Goal: Check status: Check status

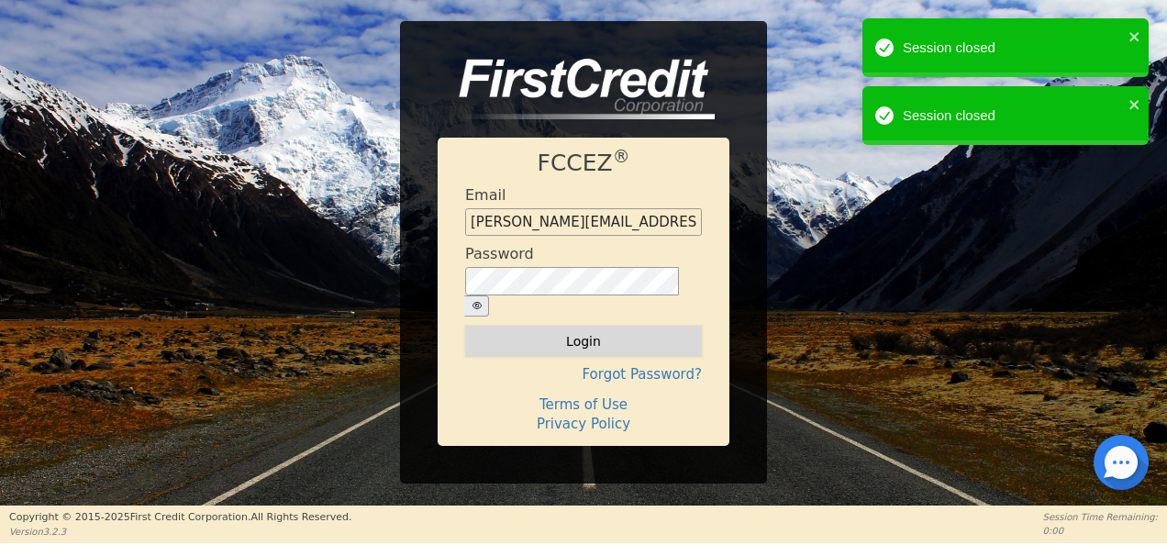
click at [547, 332] on button "Login" at bounding box center [583, 341] width 237 height 31
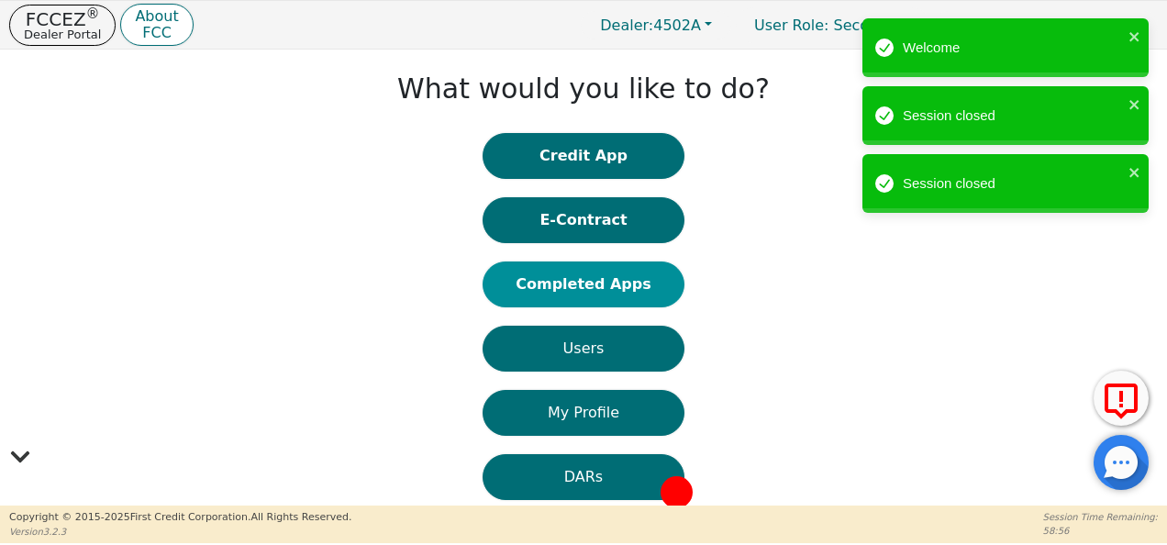
click at [584, 279] on button "Completed Apps" at bounding box center [584, 284] width 202 height 46
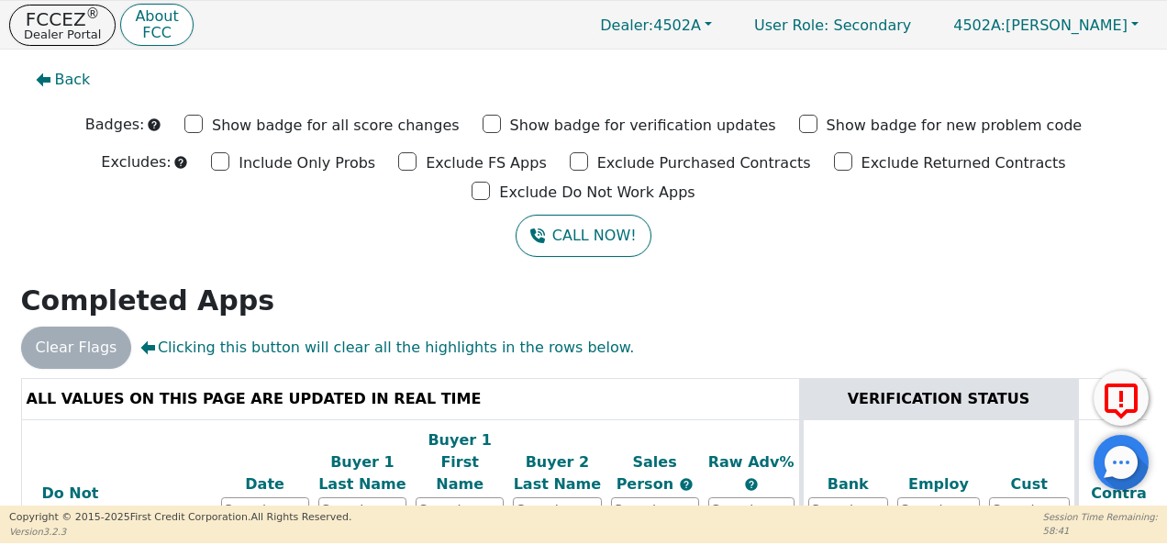
click at [1159, 439] on div "Back Badges: Show badge for all score changes Show badge for verification updat…" at bounding box center [583, 278] width 1167 height 456
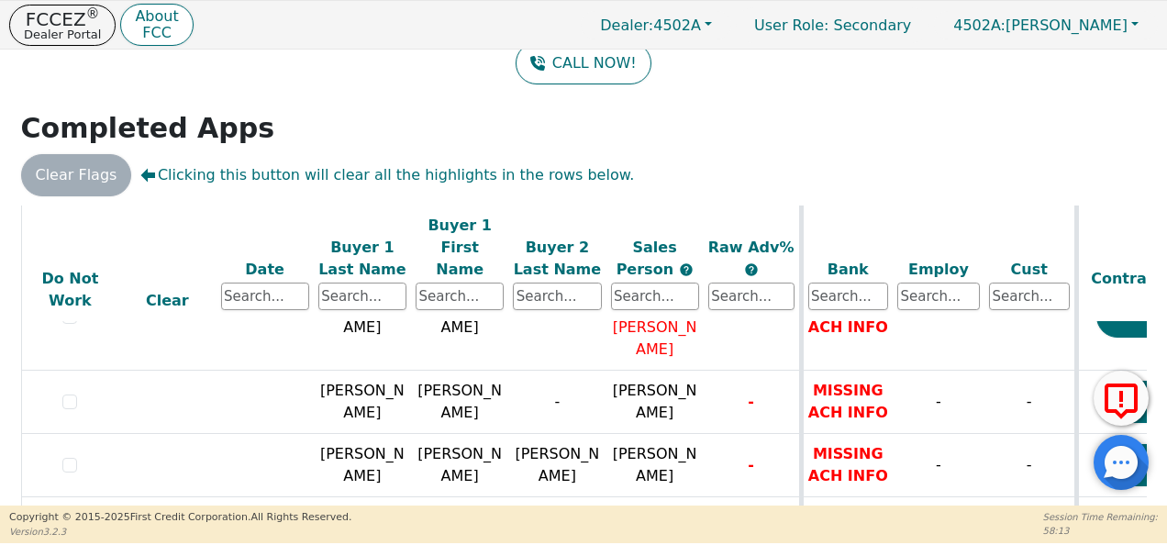
scroll to position [116, 0]
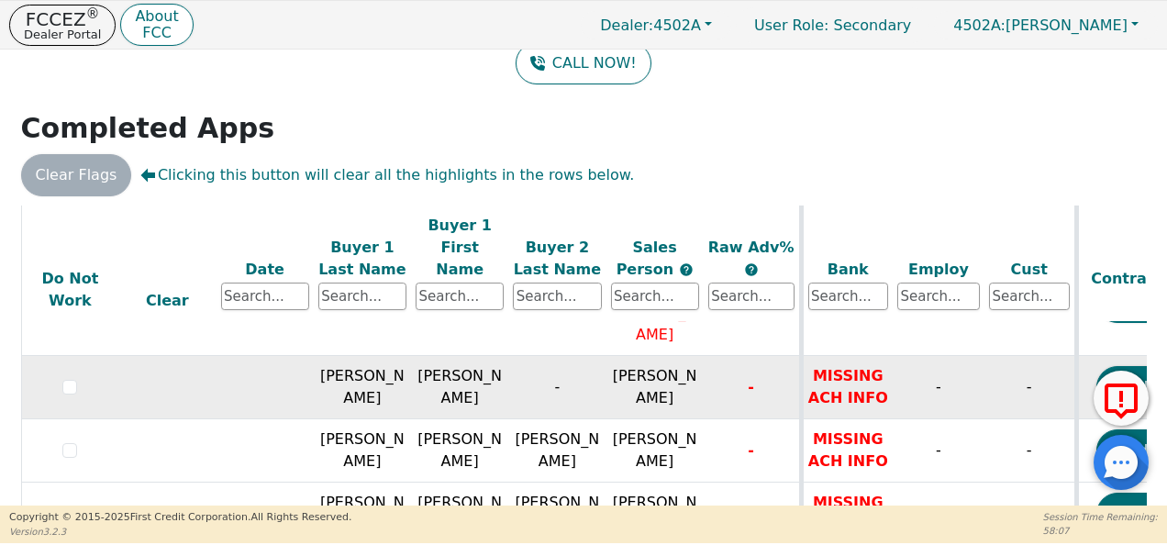
click at [503, 356] on td "[PERSON_NAME]" at bounding box center [459, 387] width 97 height 63
click at [668, 367] on span "[PERSON_NAME]" at bounding box center [655, 386] width 84 height 39
drag, startPoint x: 668, startPoint y: 317, endPoint x: 582, endPoint y: 312, distance: 86.4
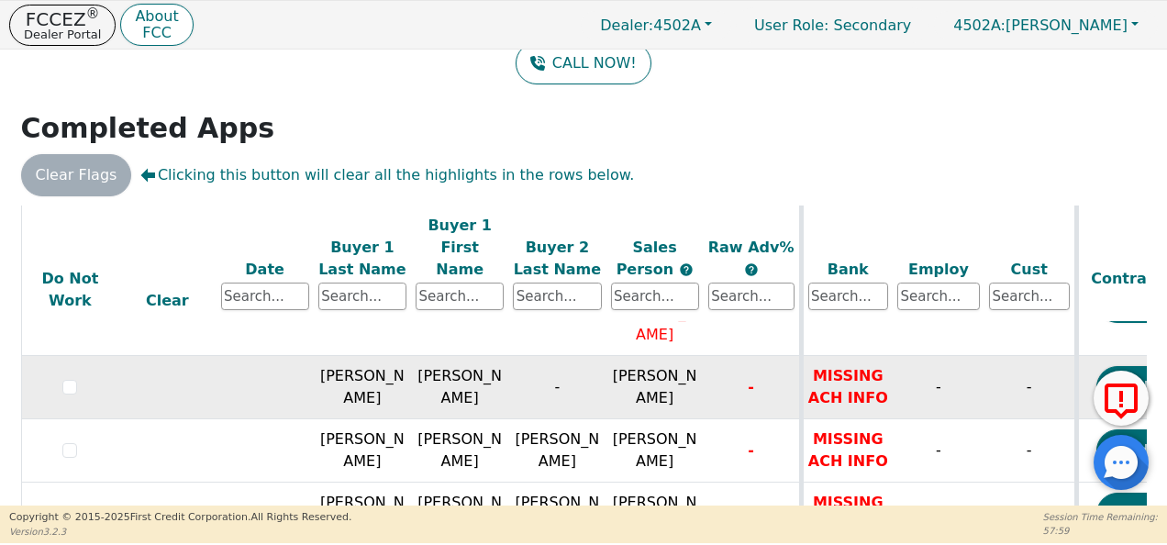
click at [582, 356] on td "-" at bounding box center [556, 387] width 97 height 63
click at [69, 380] on input "checkbox" at bounding box center [69, 387] width 15 height 15
